Goal: Go to known website: Access a specific website the user already knows

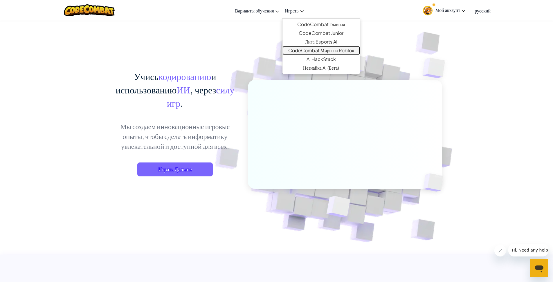
click at [329, 50] on link "CodeCombat Миры на Roblox" at bounding box center [322, 50] width 78 height 9
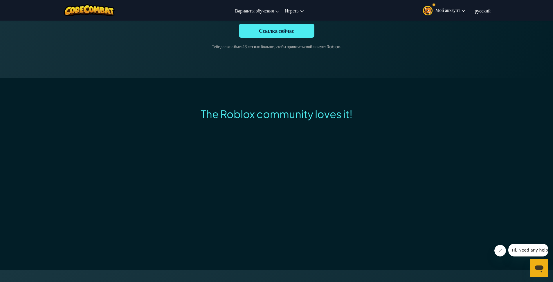
scroll to position [384, 0]
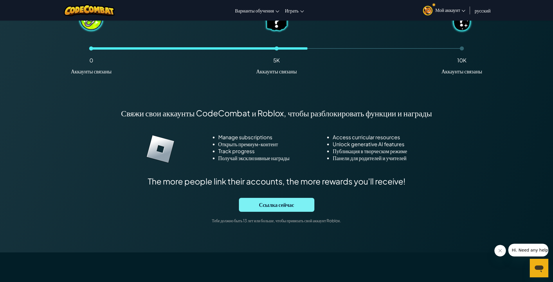
click at [280, 208] on span "Ссылка сейчас" at bounding box center [277, 205] width 76 height 14
